Goal: Communication & Community: Answer question/provide support

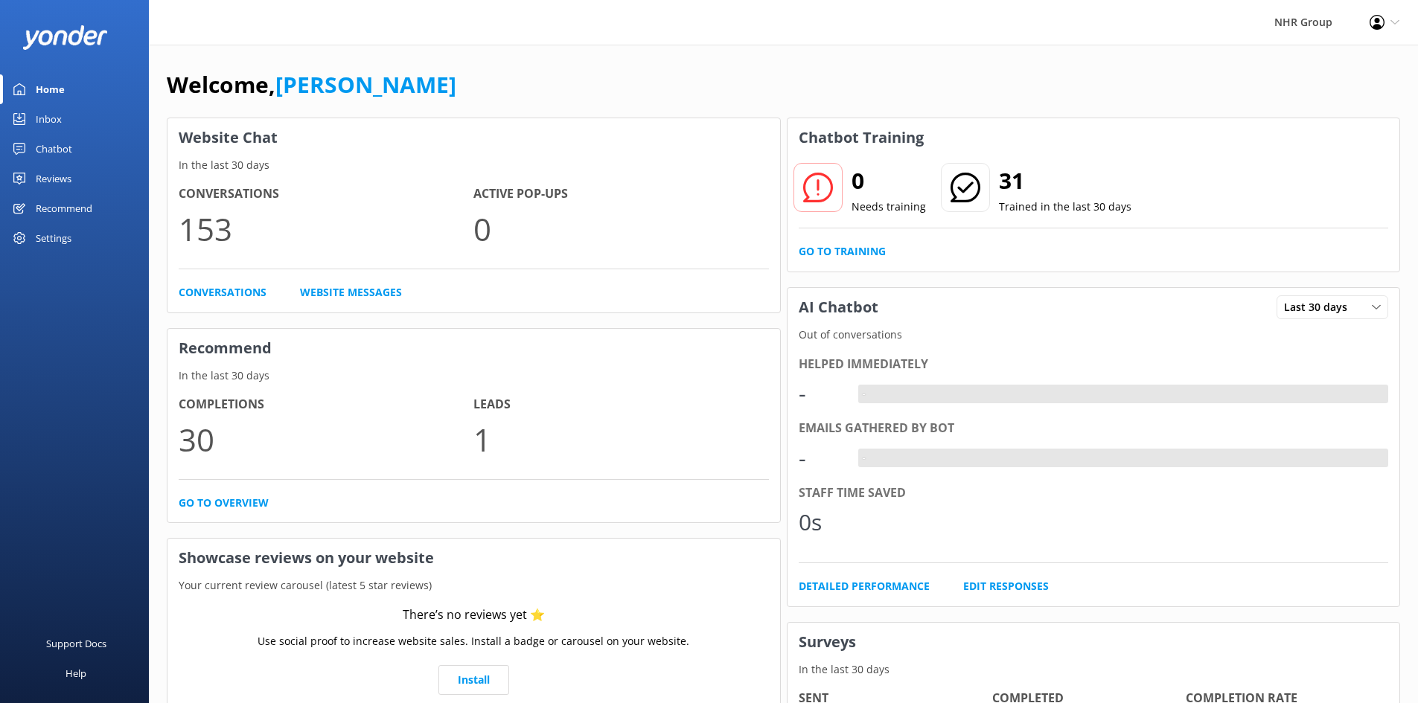
click at [71, 116] on link "Inbox" at bounding box center [74, 119] width 149 height 30
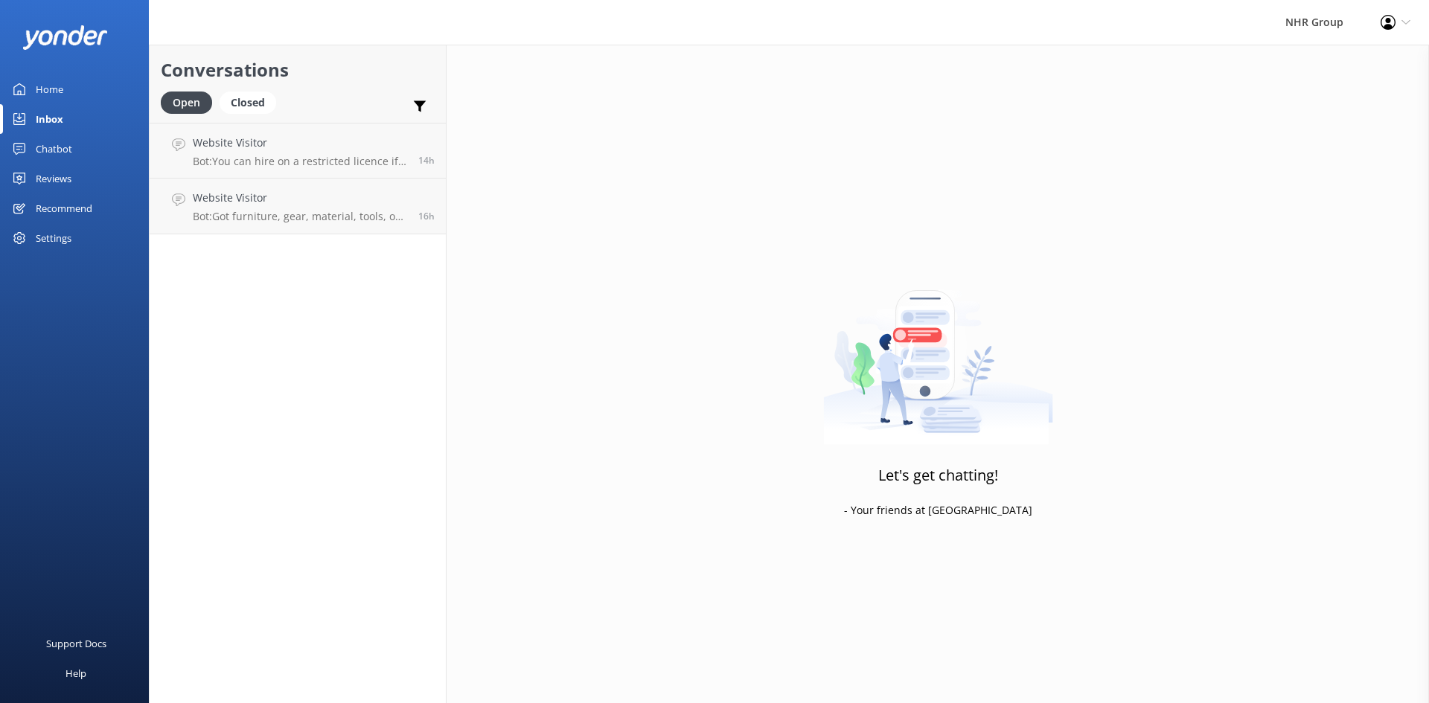
click at [65, 101] on link "Home" at bounding box center [74, 89] width 149 height 30
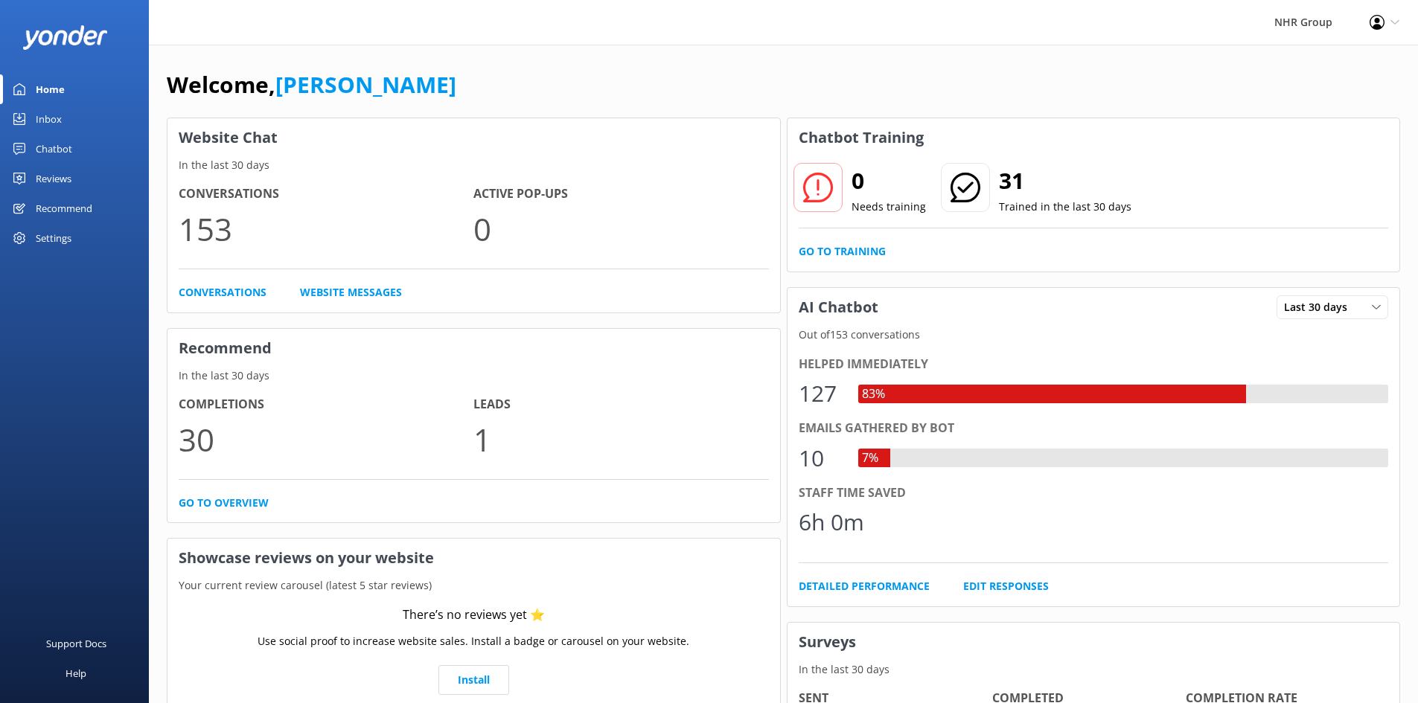
click at [66, 119] on link "Inbox" at bounding box center [74, 119] width 149 height 30
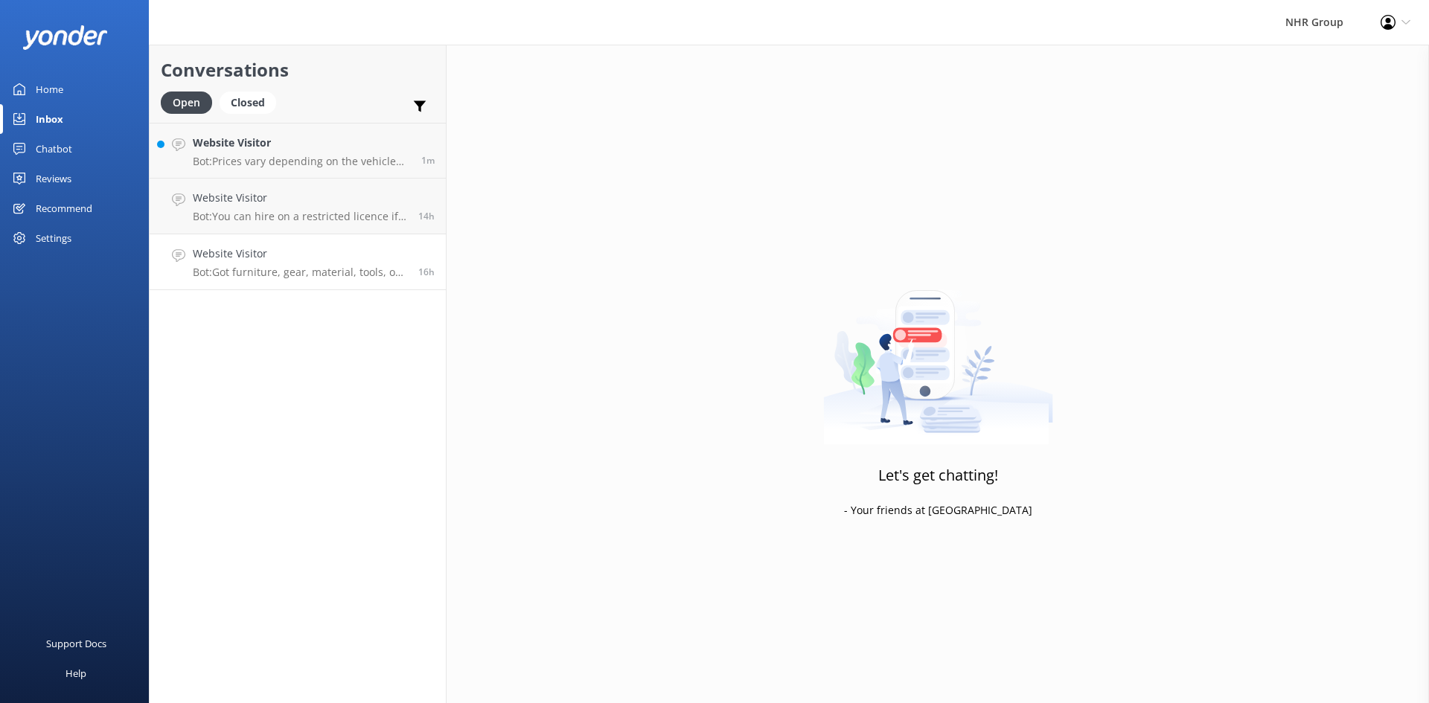
click at [275, 252] on h4 "Website Visitor" at bounding box center [300, 254] width 214 height 16
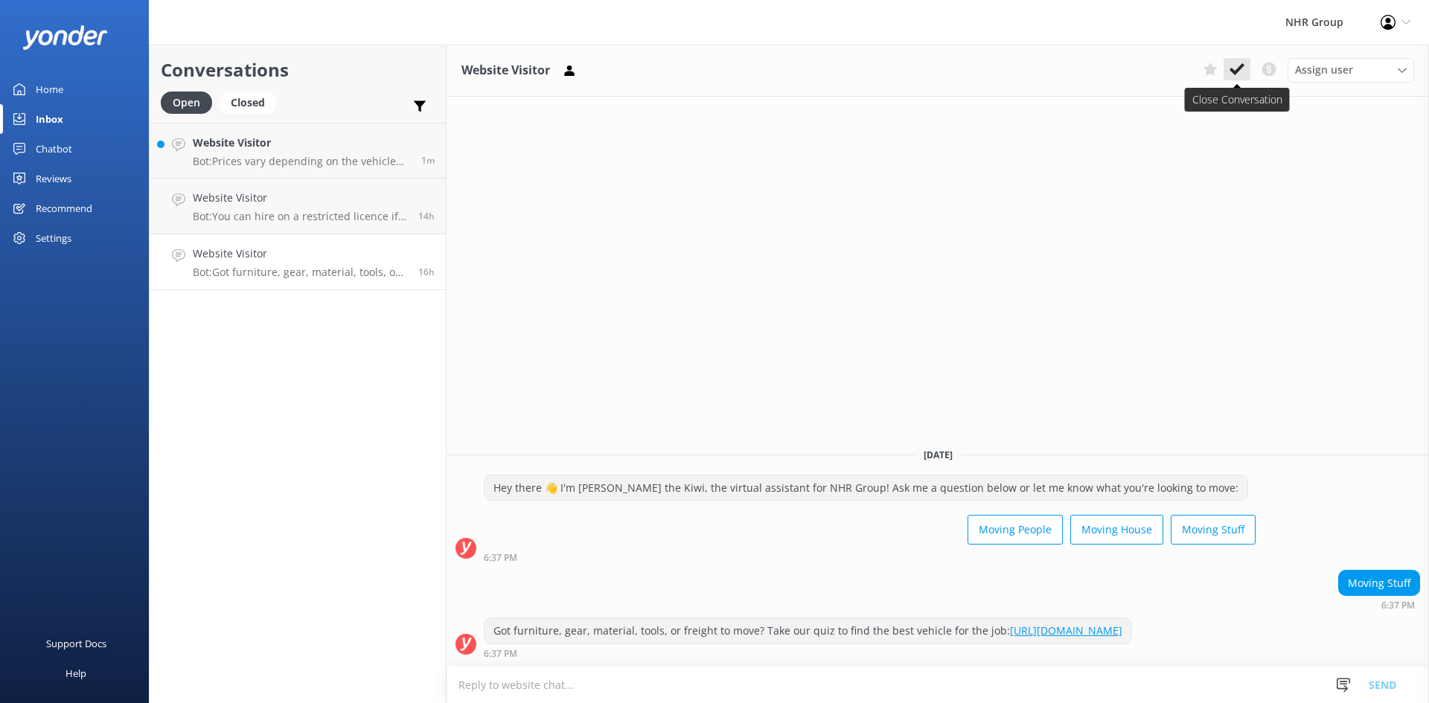
click at [1239, 71] on use at bounding box center [1237, 69] width 15 height 12
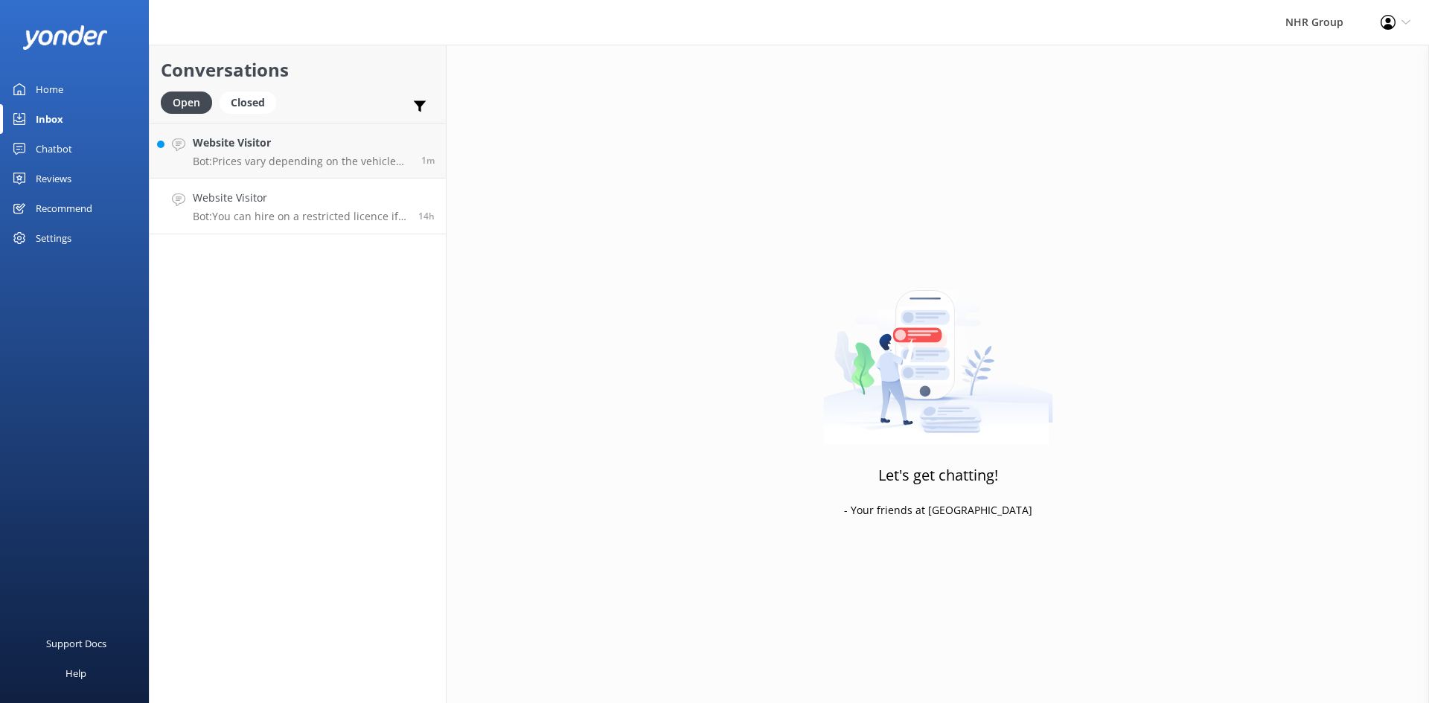
click at [335, 214] on p "Bot: You can hire on a restricted licence if you're over 21, as long as you fol…" at bounding box center [300, 216] width 214 height 13
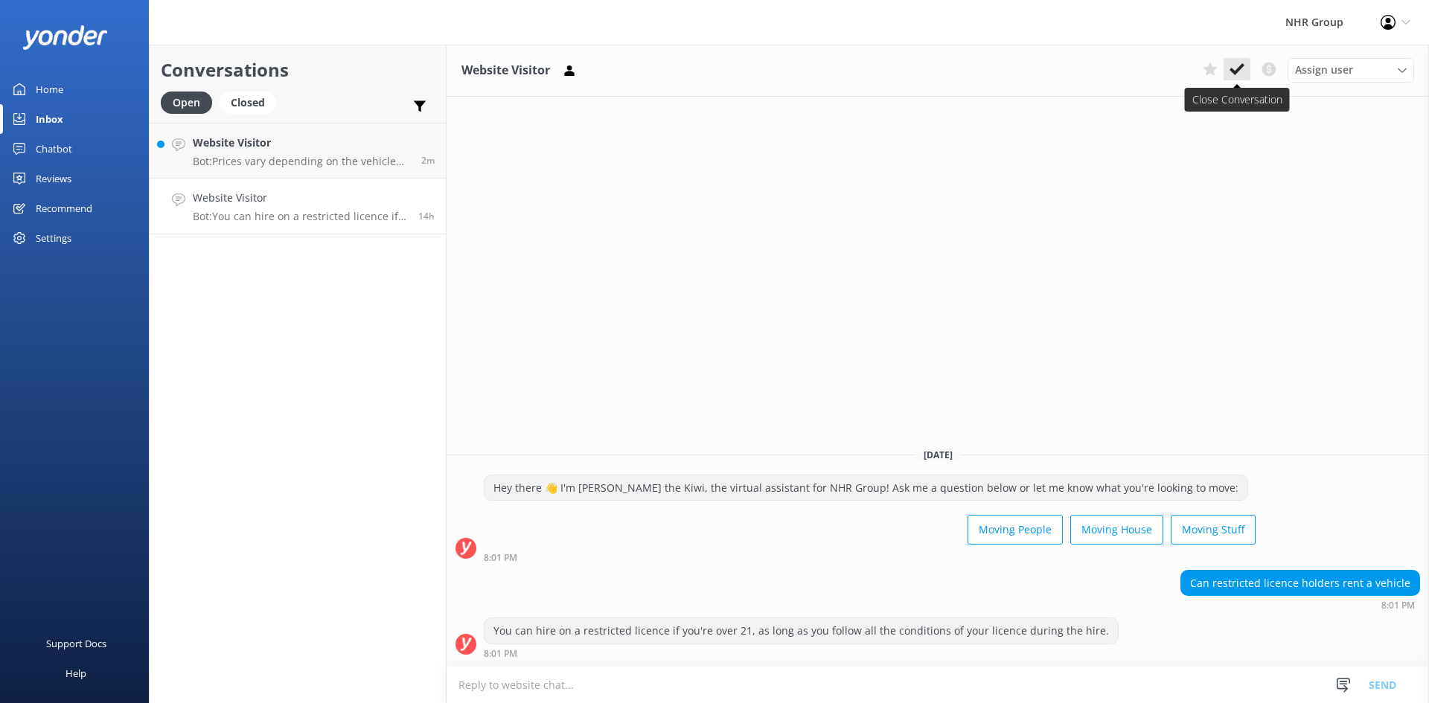
click at [1233, 72] on use at bounding box center [1237, 69] width 15 height 12
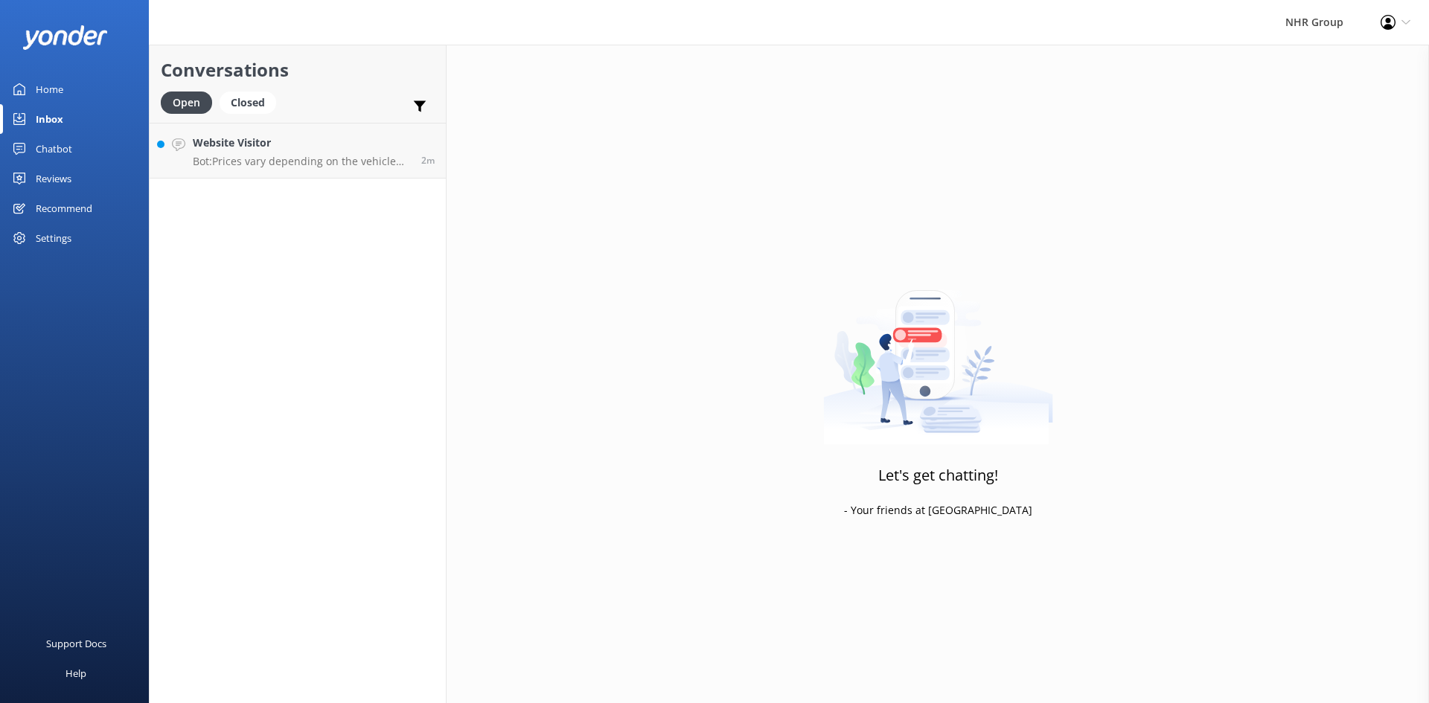
click at [39, 89] on div "Home" at bounding box center [50, 89] width 28 height 30
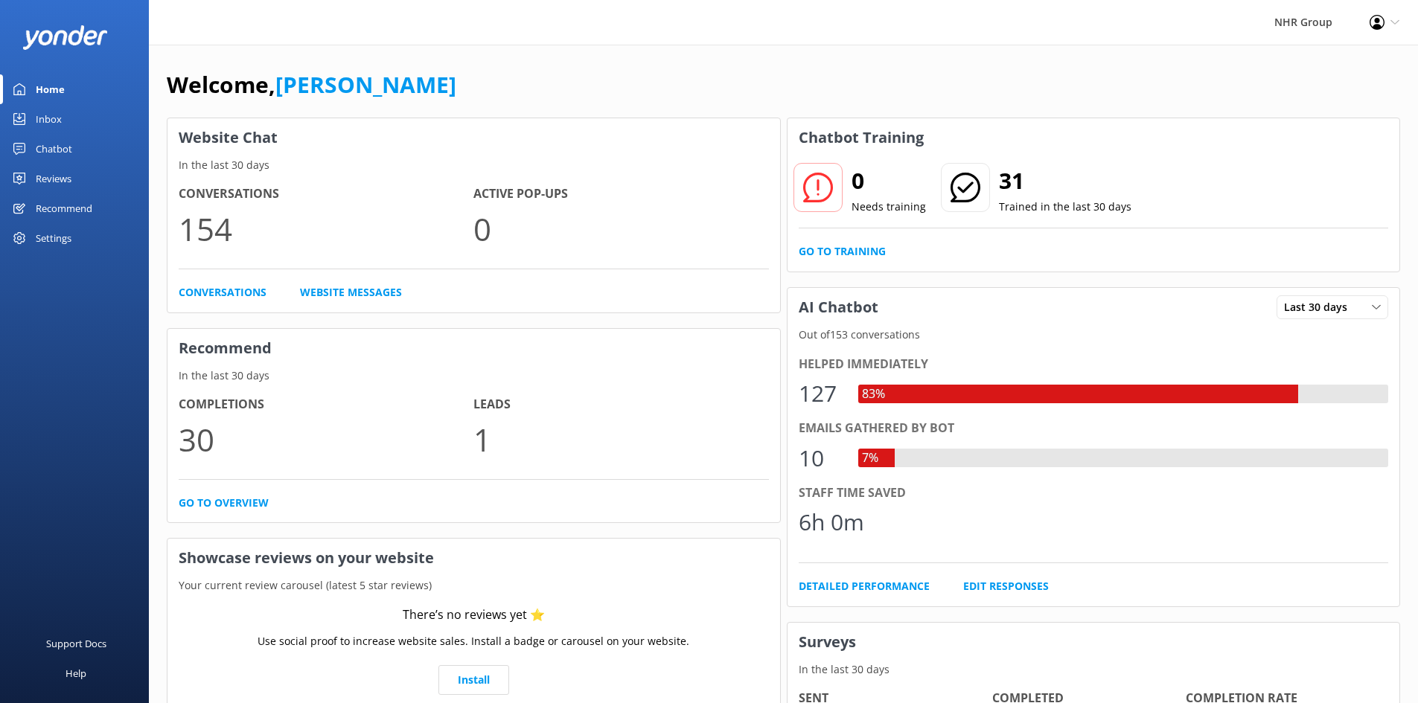
click at [39, 124] on div "Inbox" at bounding box center [49, 119] width 26 height 30
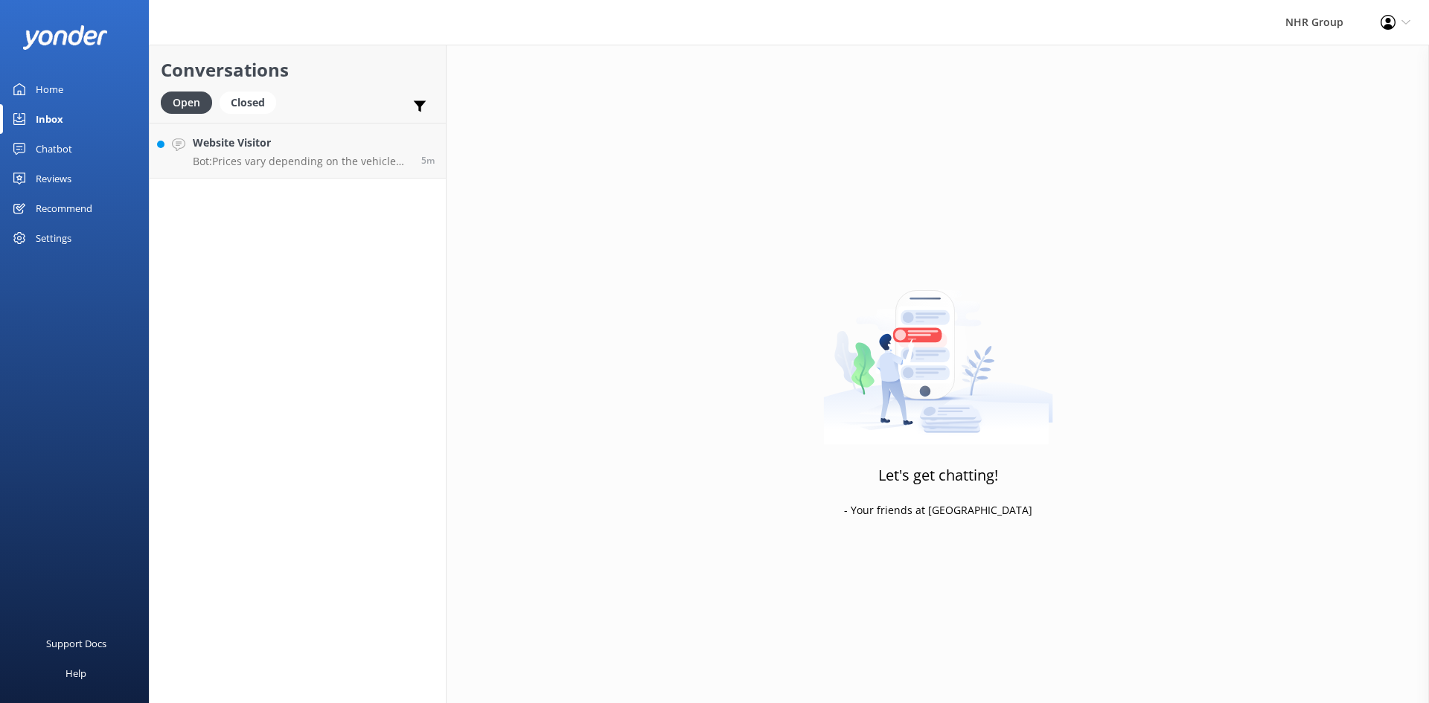
click at [319, 375] on div "Conversations Open Closed Important Converted Assigned to me Unassigned Website…" at bounding box center [298, 374] width 298 height 659
click at [241, 163] on p "Bot: Prices vary depending on the vehicle type, location, and your specific ren…" at bounding box center [299, 161] width 212 height 13
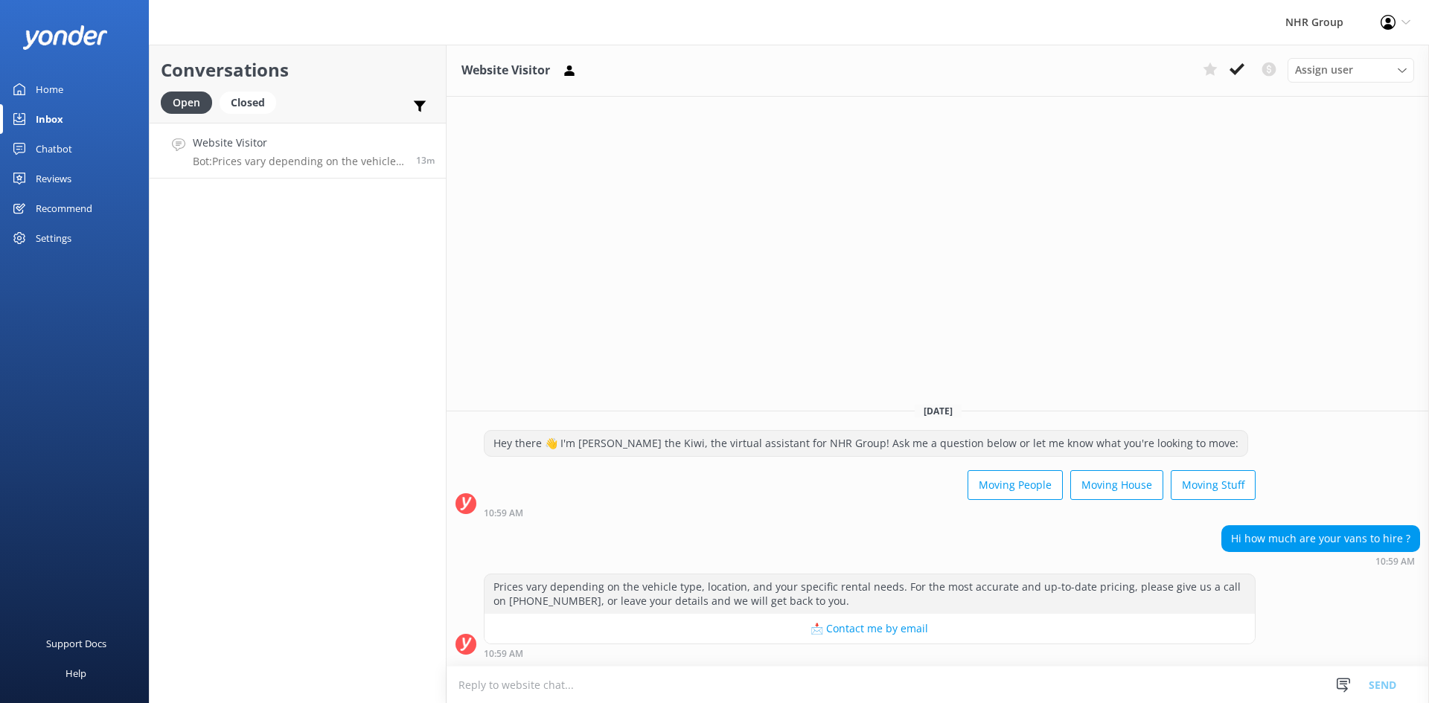
click at [52, 83] on div "Home" at bounding box center [50, 89] width 28 height 30
